Goal: Transaction & Acquisition: Purchase product/service

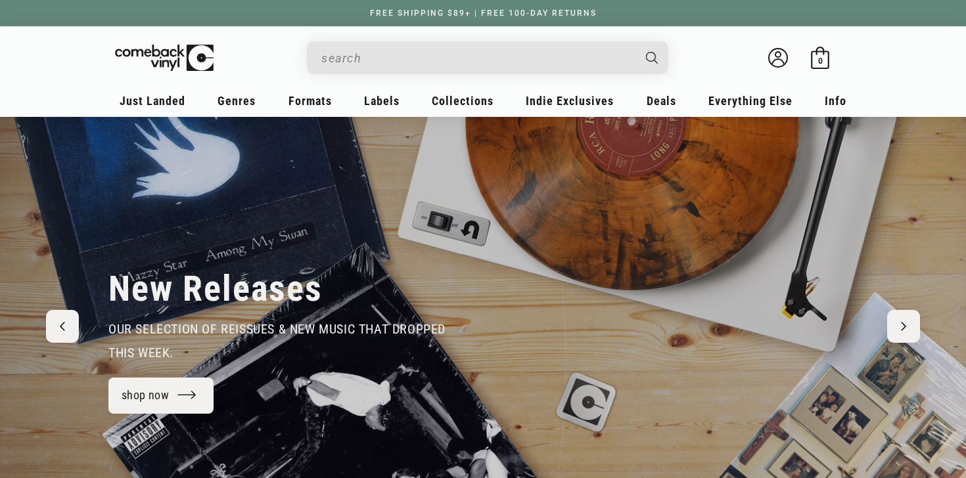
click at [375, 64] on input "When autocomplete results are available use up and down arrows to review and en…" at bounding box center [476, 58] width 311 height 27
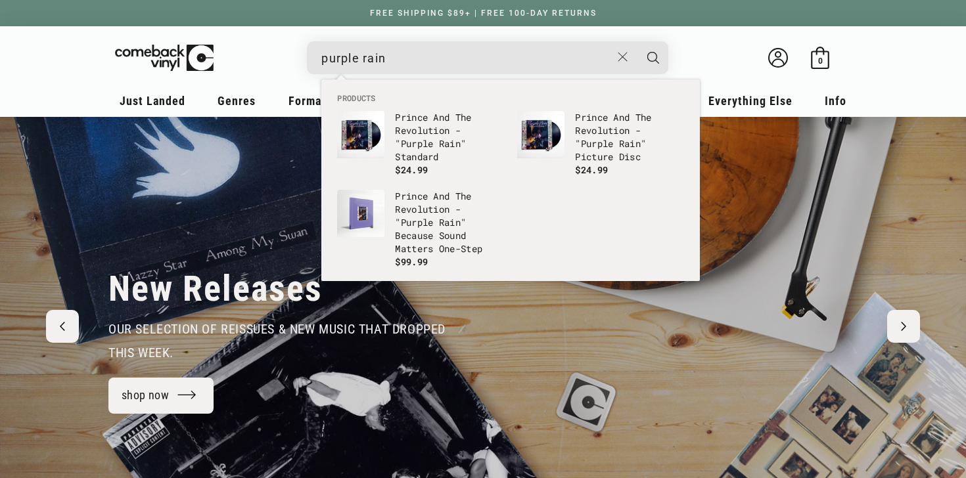
type input "purple rain"
click at [637, 41] on button "Search" at bounding box center [653, 57] width 33 height 33
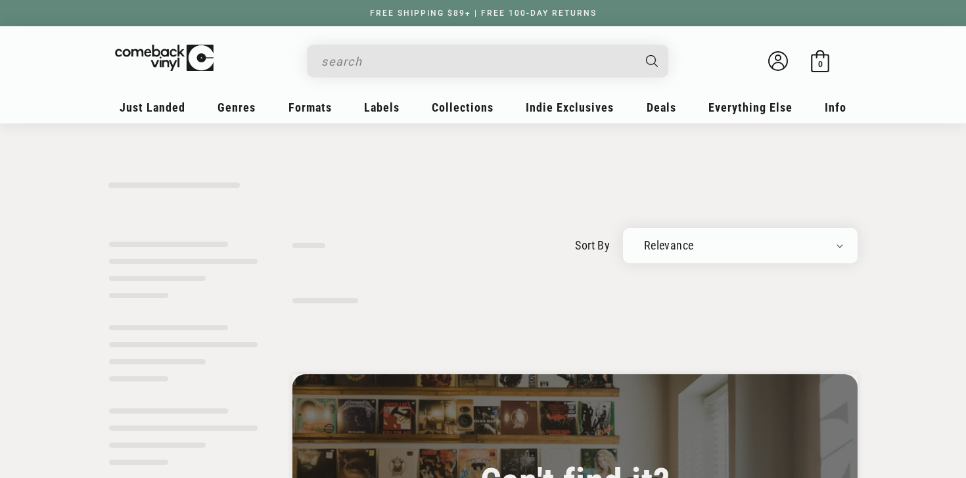
type input "purple rain"
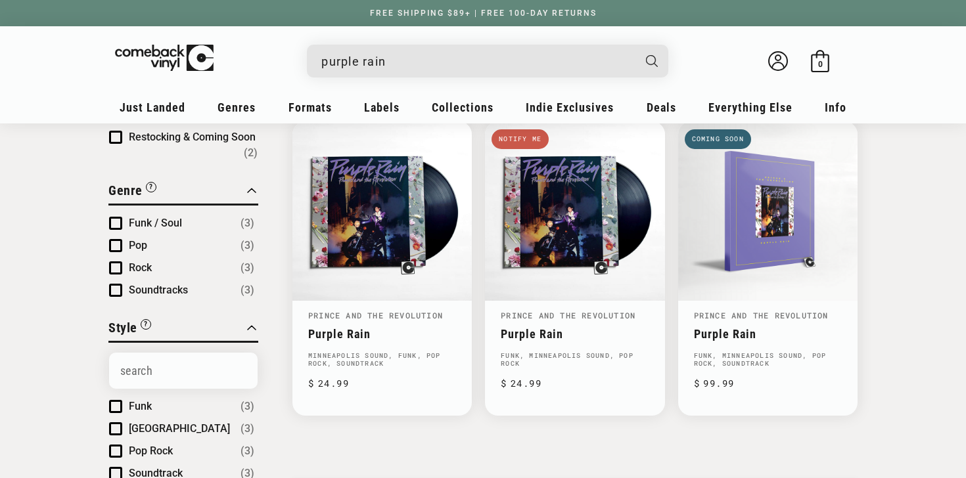
scroll to position [162, 0]
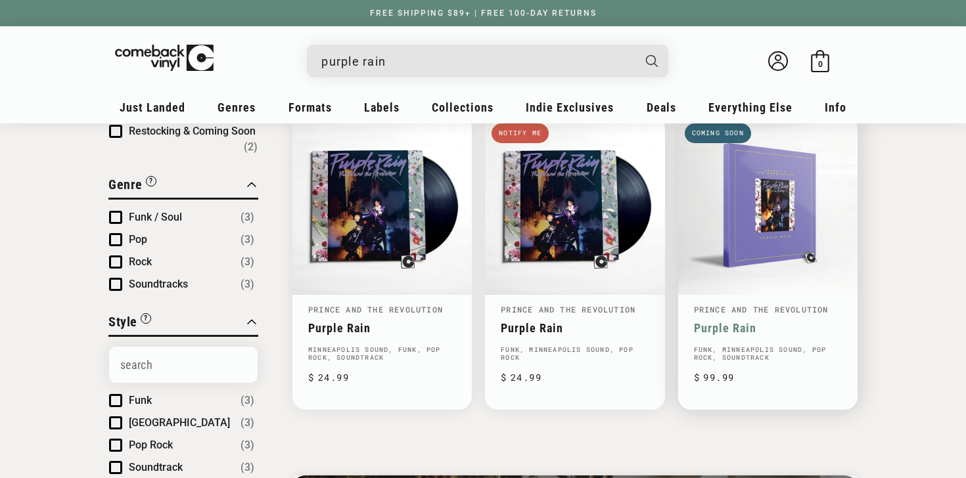
click at [729, 328] on link "Purple Rain" at bounding box center [768, 328] width 148 height 14
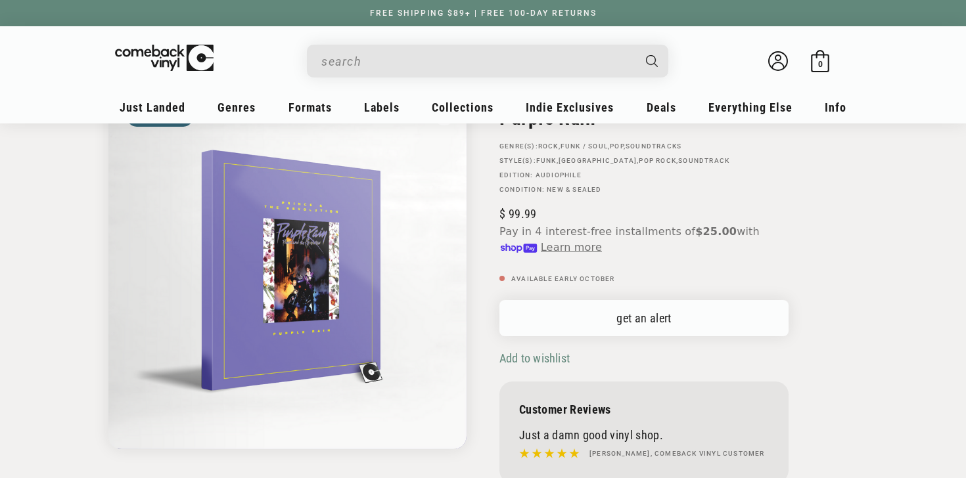
scroll to position [120, 0]
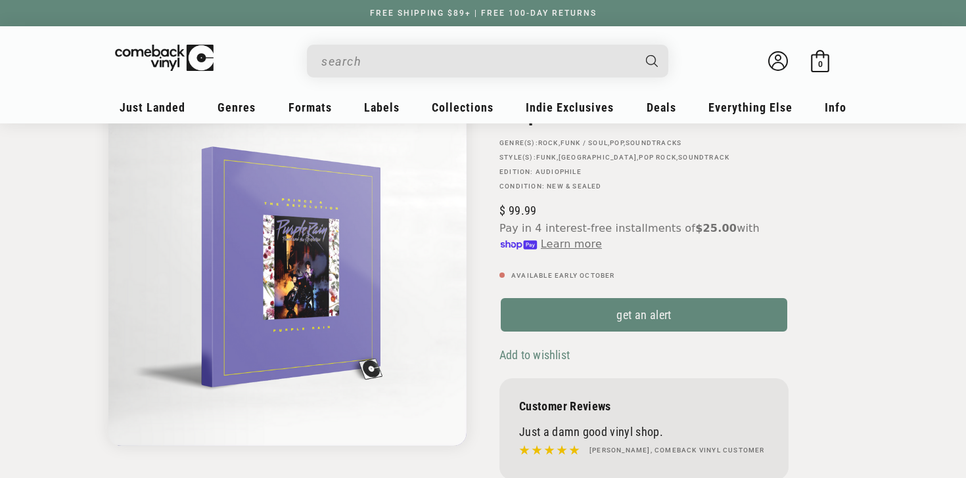
click at [524, 359] on span "Add to wishlist" at bounding box center [534, 355] width 70 height 14
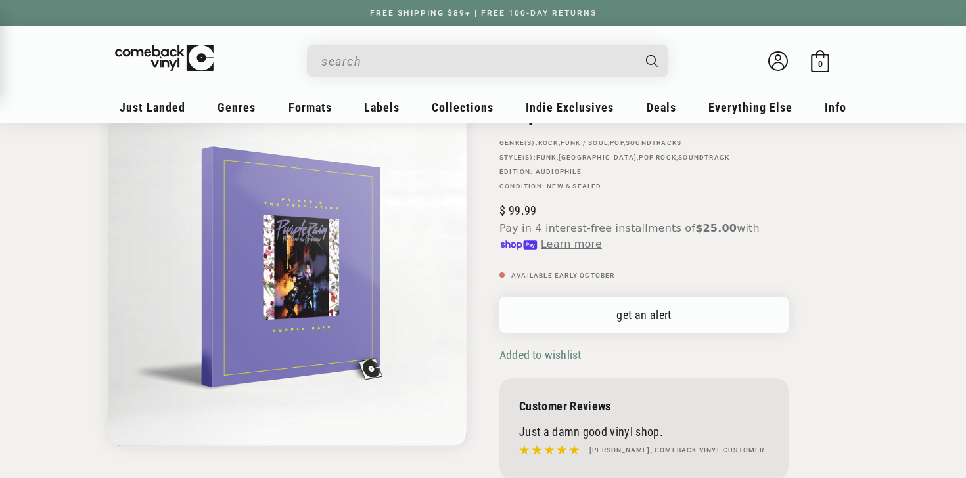
click at [631, 319] on link "get an alert" at bounding box center [643, 315] width 289 height 36
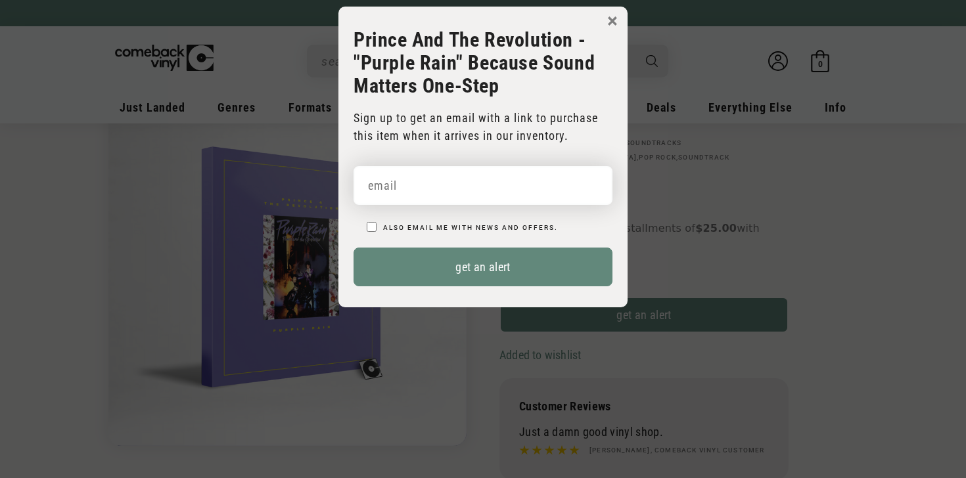
click at [455, 181] on input "email" at bounding box center [482, 185] width 259 height 39
type input "ndalton13@outlook.com"
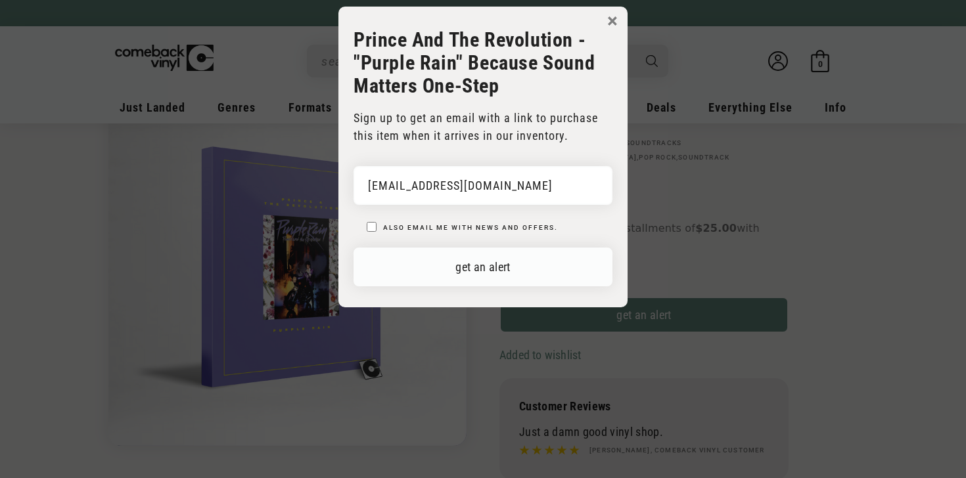
click at [502, 271] on button "get an alert" at bounding box center [482, 267] width 259 height 39
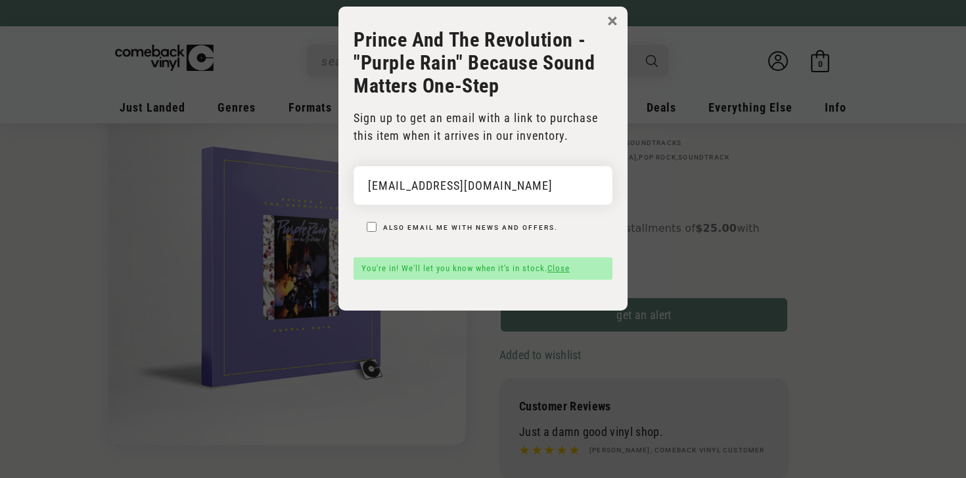
drag, startPoint x: 610, startPoint y: 18, endPoint x: 645, endPoint y: 64, distance: 56.8
click at [610, 18] on button "×" at bounding box center [612, 21] width 11 height 20
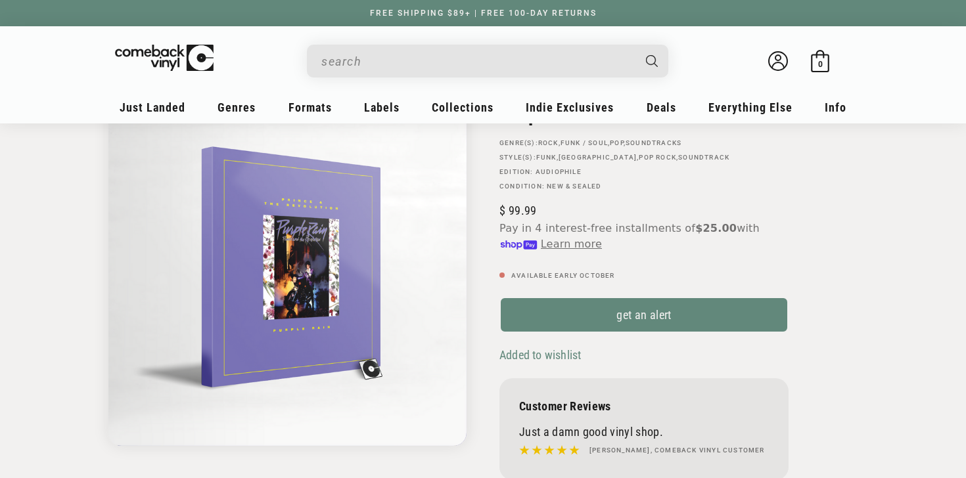
click at [390, 62] on input "When autocomplete results are available use up and down arrows to review and en…" at bounding box center [476, 61] width 311 height 27
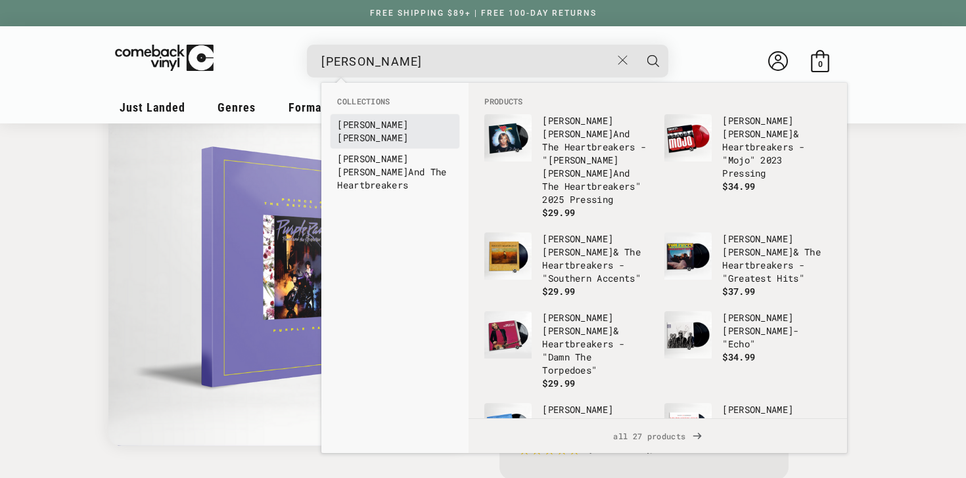
type input "tom petty"
click at [365, 131] on b "Petty" at bounding box center [372, 137] width 71 height 12
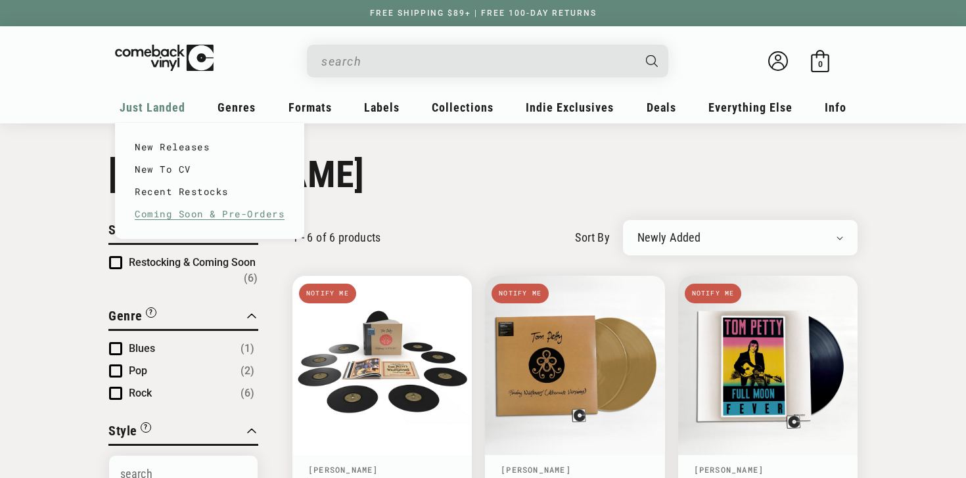
click at [171, 210] on link "Coming Soon & Pre-Orders" at bounding box center [210, 214] width 150 height 22
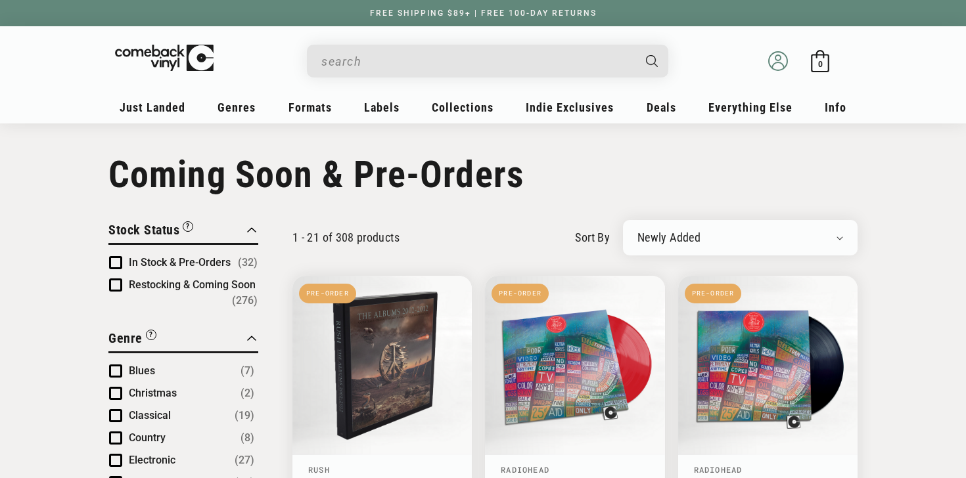
click at [773, 63] on icon at bounding box center [778, 61] width 20 height 20
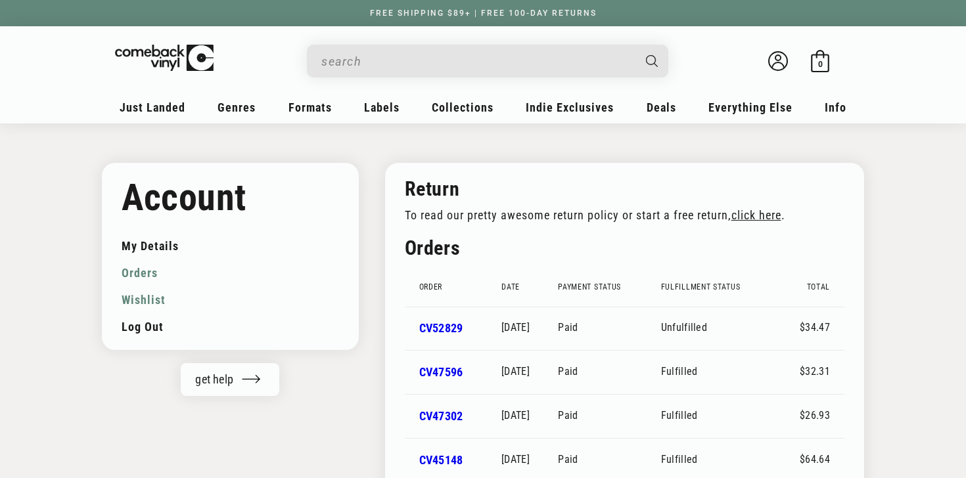
click at [150, 299] on link "Wishlist" at bounding box center [230, 299] width 217 height 27
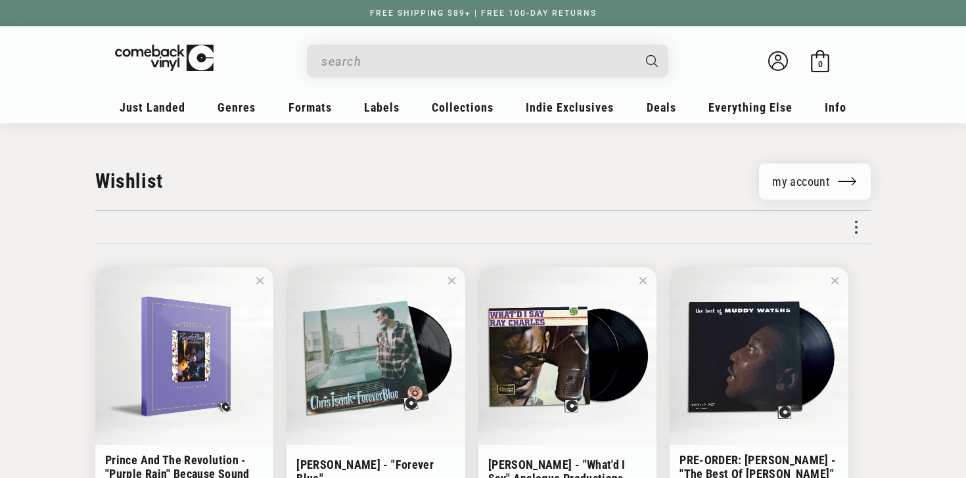
click at [363, 60] on input "When autocomplete results are available use up and down arrows to review and en…" at bounding box center [476, 61] width 311 height 27
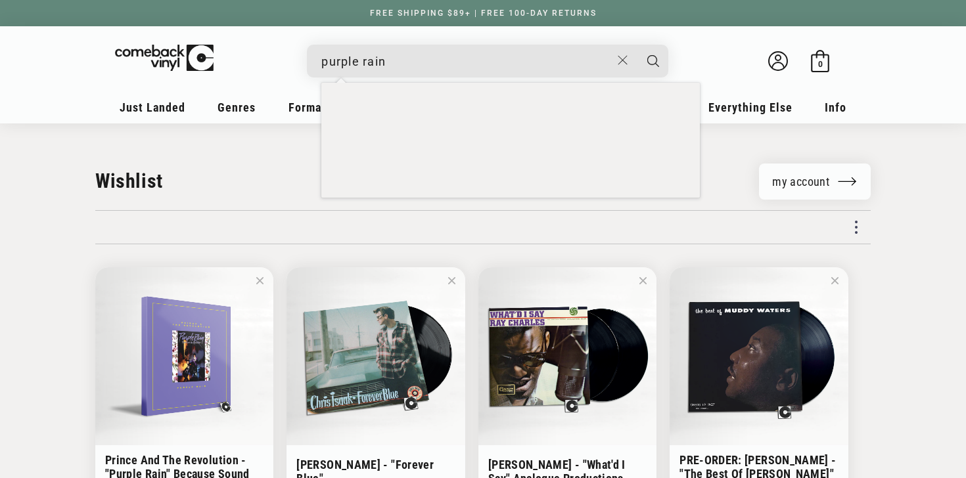
type input "purple rain"
click at [637, 45] on button "Search" at bounding box center [653, 61] width 33 height 33
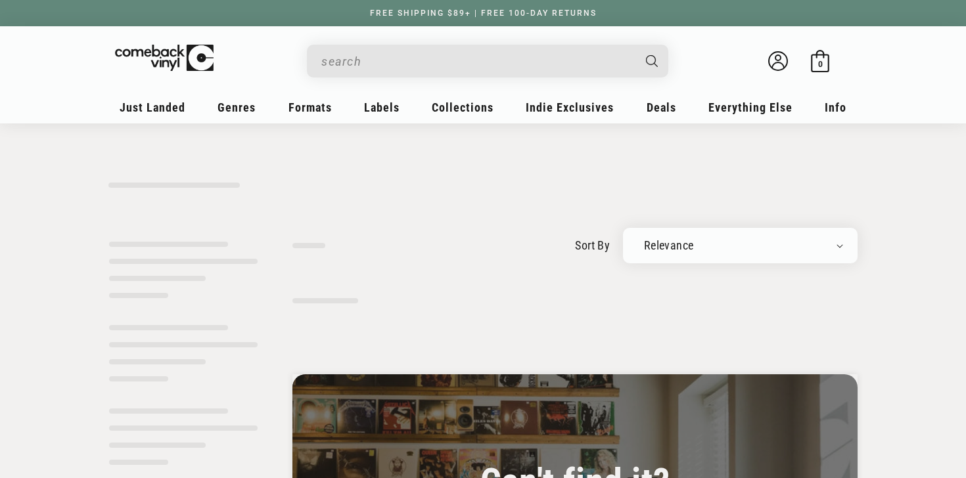
type input "purple rain"
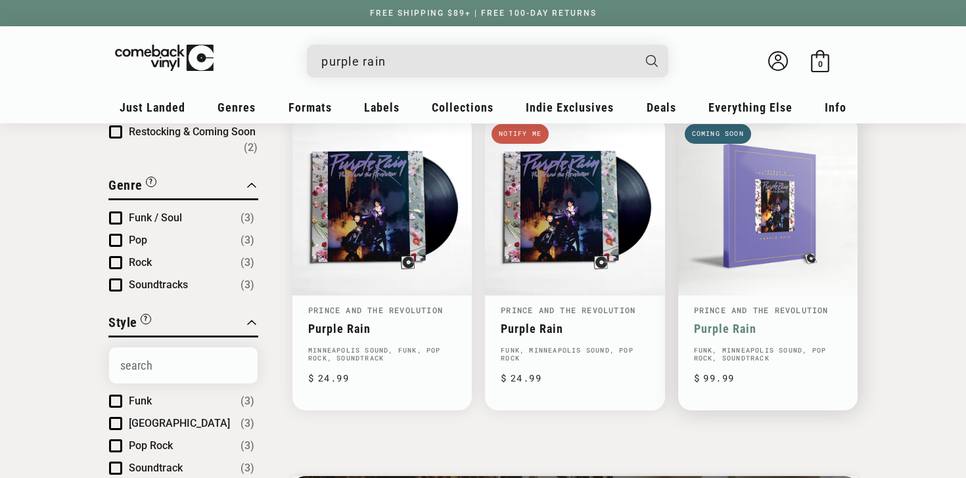
scroll to position [163, 0]
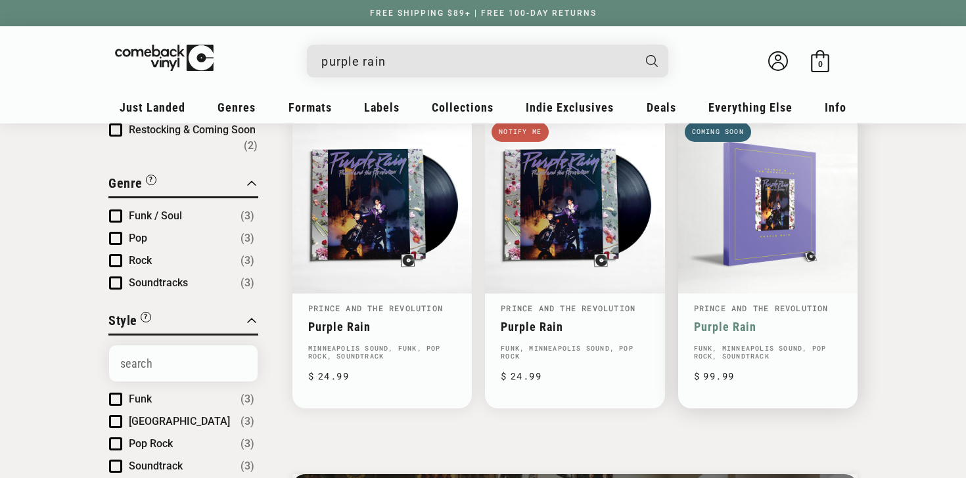
click at [755, 320] on link "Purple Rain" at bounding box center [768, 327] width 148 height 14
